Goal: Task Accomplishment & Management: Use online tool/utility

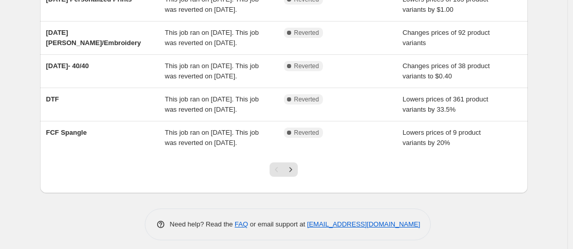
scroll to position [307, 0]
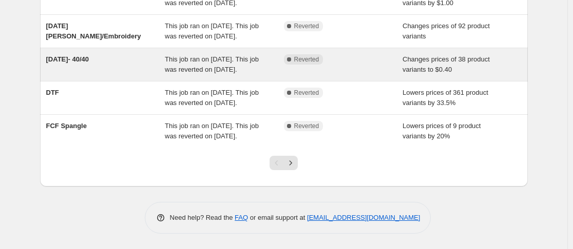
click at [190, 75] on div "This job ran on [DATE]. This job was reverted on [DATE]." at bounding box center [224, 64] width 119 height 21
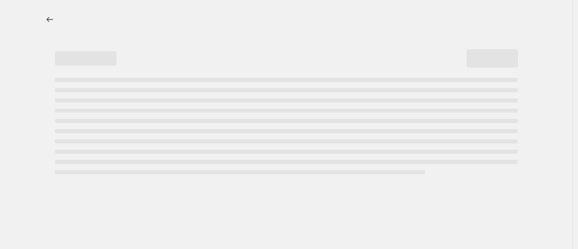
select select "no_change"
select select "collection"
select select "not_equal"
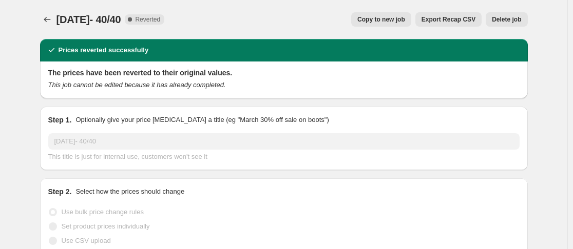
click at [384, 21] on span "Copy to new job" at bounding box center [381, 19] width 48 height 8
select select "no_change"
select select "collection"
select select "not_equal"
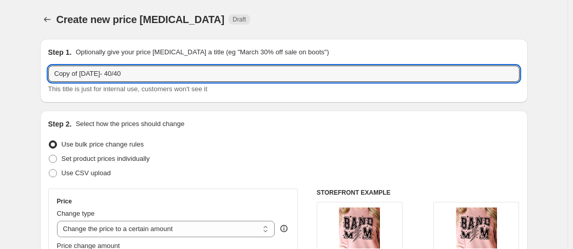
drag, startPoint x: 83, startPoint y: 74, endPoint x: 34, endPoint y: 75, distance: 49.3
type input "08/11/2025- 40/40"
click at [276, 131] on div "Step 2. Select how the prices should change Use bulk price change rules Set pro…" at bounding box center [283, 243] width 471 height 248
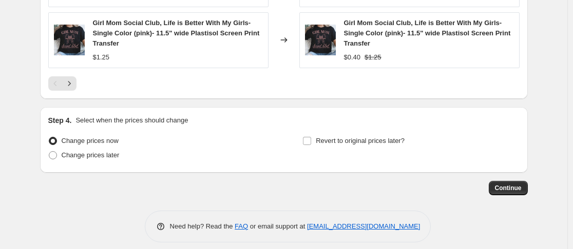
scroll to position [866, 0]
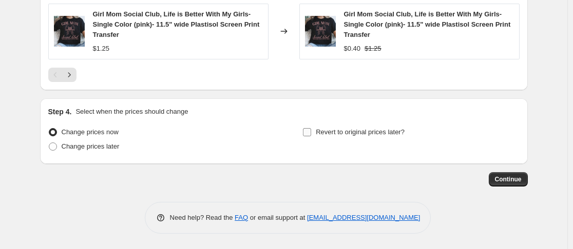
click at [310, 135] on input "Revert to original prices later?" at bounding box center [307, 132] width 8 height 8
checkbox input "true"
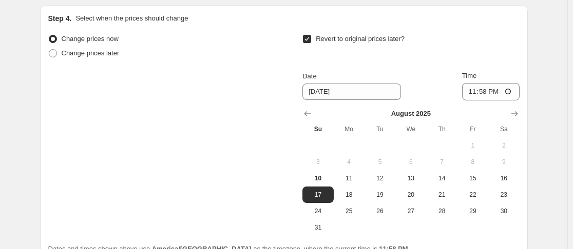
scroll to position [960, 0]
click at [351, 183] on button "11" at bounding box center [349, 178] width 31 height 16
type input "8/11/2025"
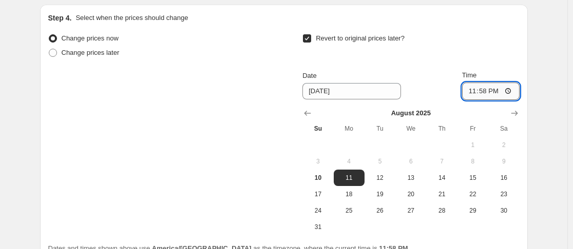
click at [487, 91] on input "23:58" at bounding box center [490, 91] width 57 height 17
click at [485, 91] on input "23:58" at bounding box center [490, 91] width 57 height 17
type input "23:59"
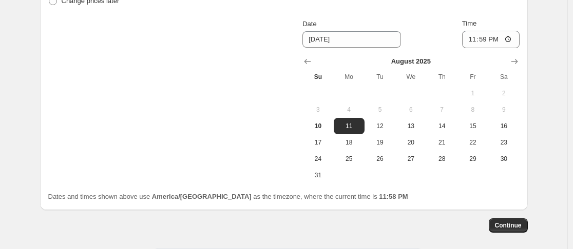
scroll to position [1012, 0]
click at [521, 224] on span "Continue" at bounding box center [508, 225] width 27 height 8
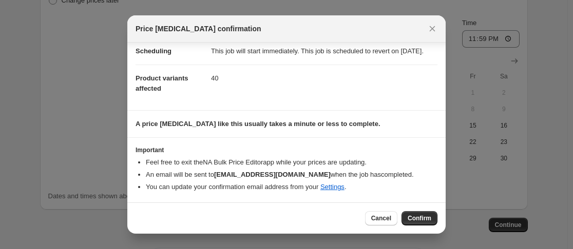
scroll to position [98, 0]
click at [417, 217] on span "Confirm" at bounding box center [419, 218] width 24 height 8
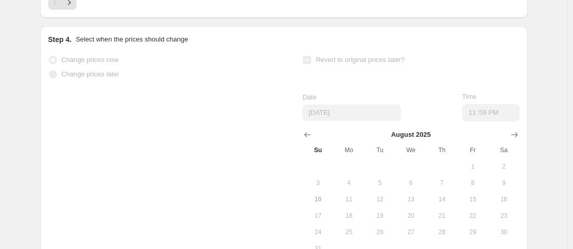
scroll to position [1039, 0]
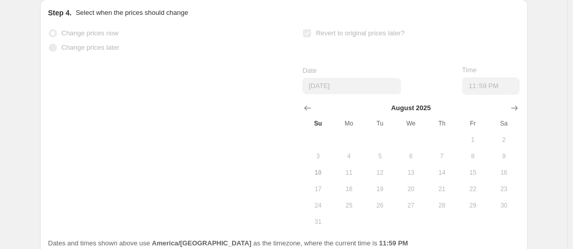
select select "no_change"
select select "collection"
select select "not_equal"
